Goal: Information Seeking & Learning: Learn about a topic

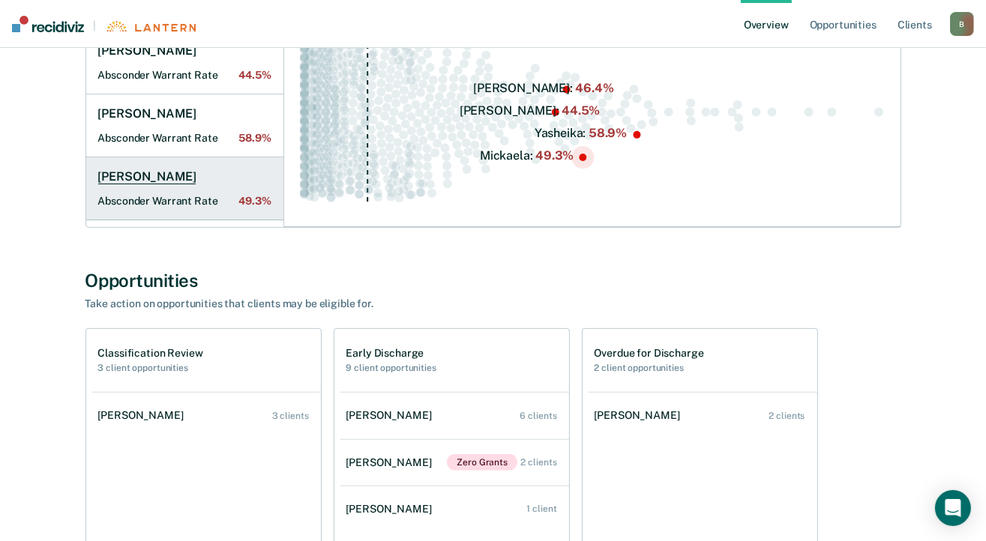
scroll to position [300, 0]
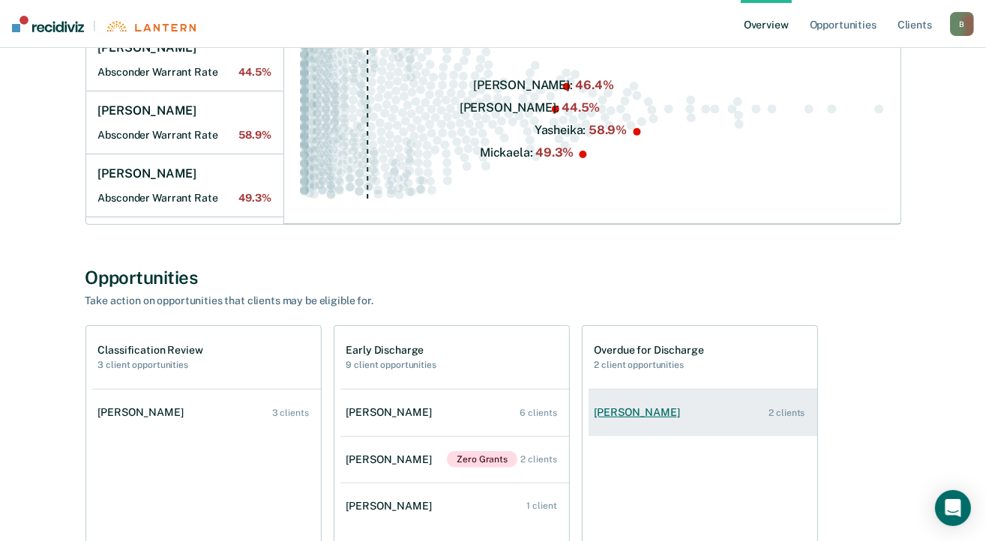
click at [608, 397] on link "[PERSON_NAME] 2 clients" at bounding box center [702, 412] width 229 height 43
